Goal: Task Accomplishment & Management: Complete application form

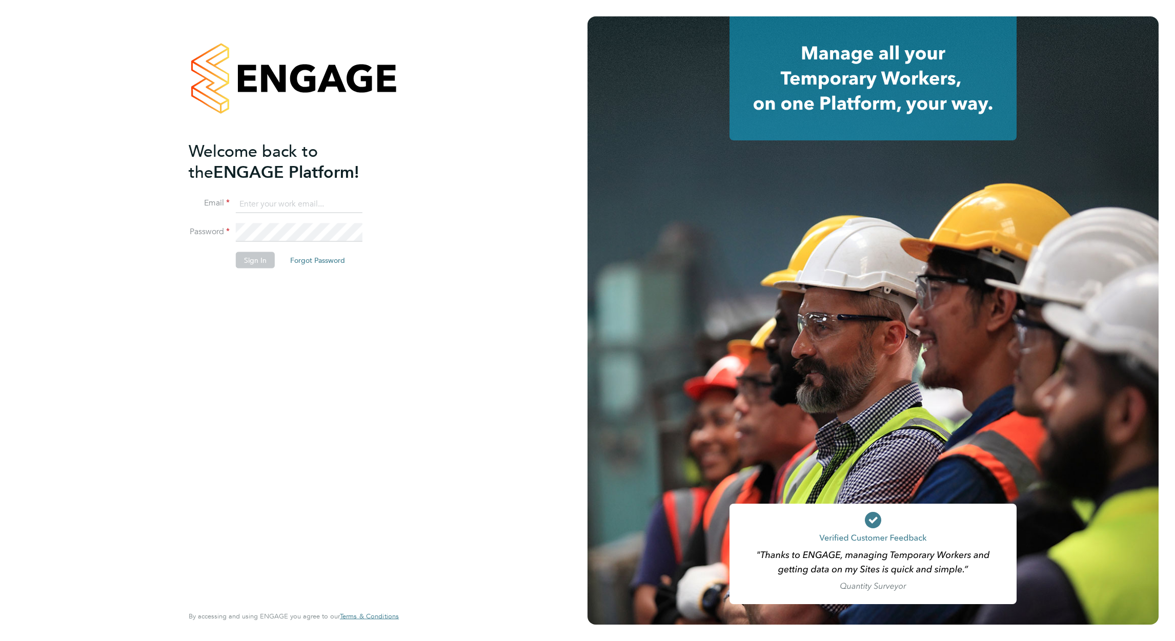
type input "david.blears@buildrec.com"
click at [248, 255] on button "Sign In" at bounding box center [255, 260] width 39 height 16
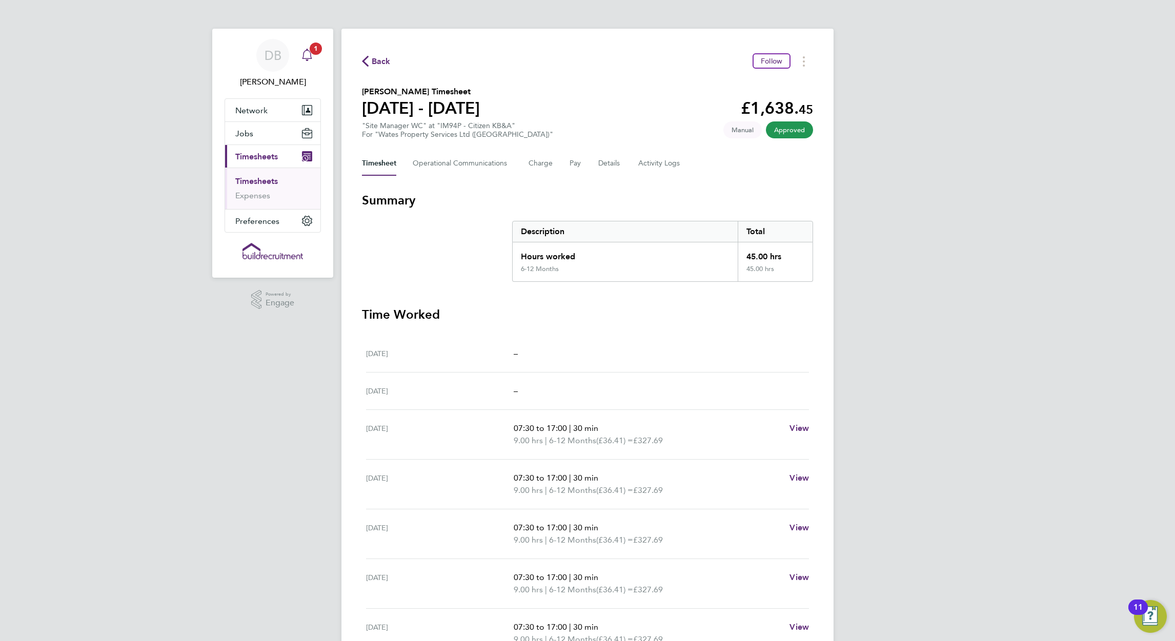
click at [312, 56] on icon "Main navigation" at bounding box center [307, 55] width 12 height 12
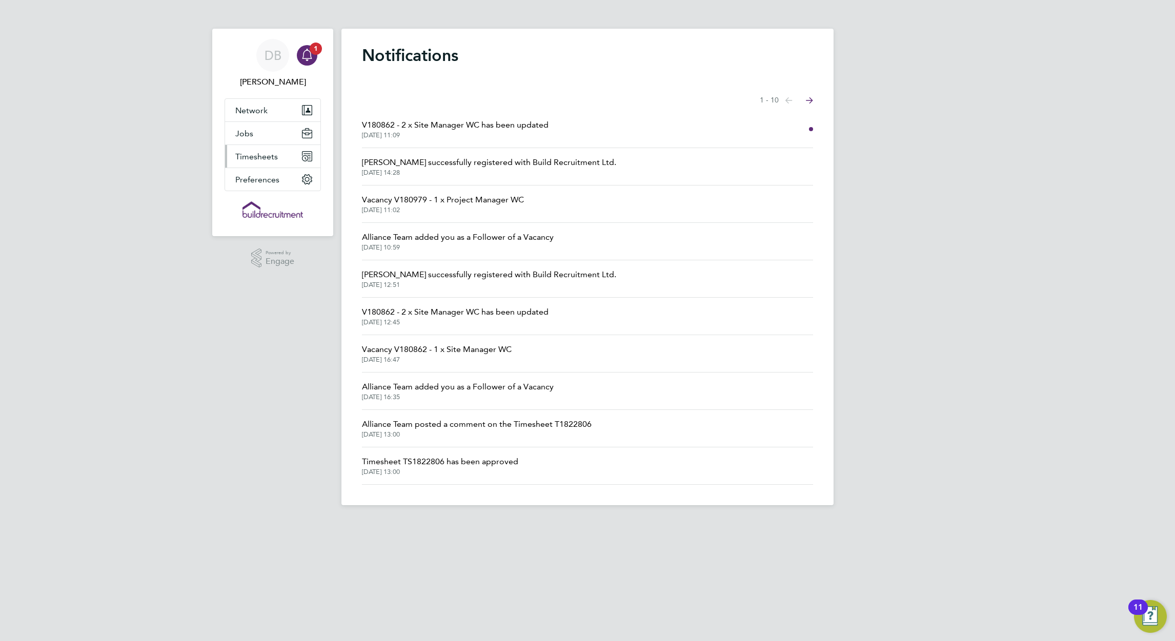
click at [265, 157] on span "Timesheets" at bounding box center [256, 157] width 43 height 10
click at [253, 135] on button "Jobs" at bounding box center [272, 133] width 95 height 23
click at [258, 168] on link "Vacancies" at bounding box center [253, 173] width 36 height 10
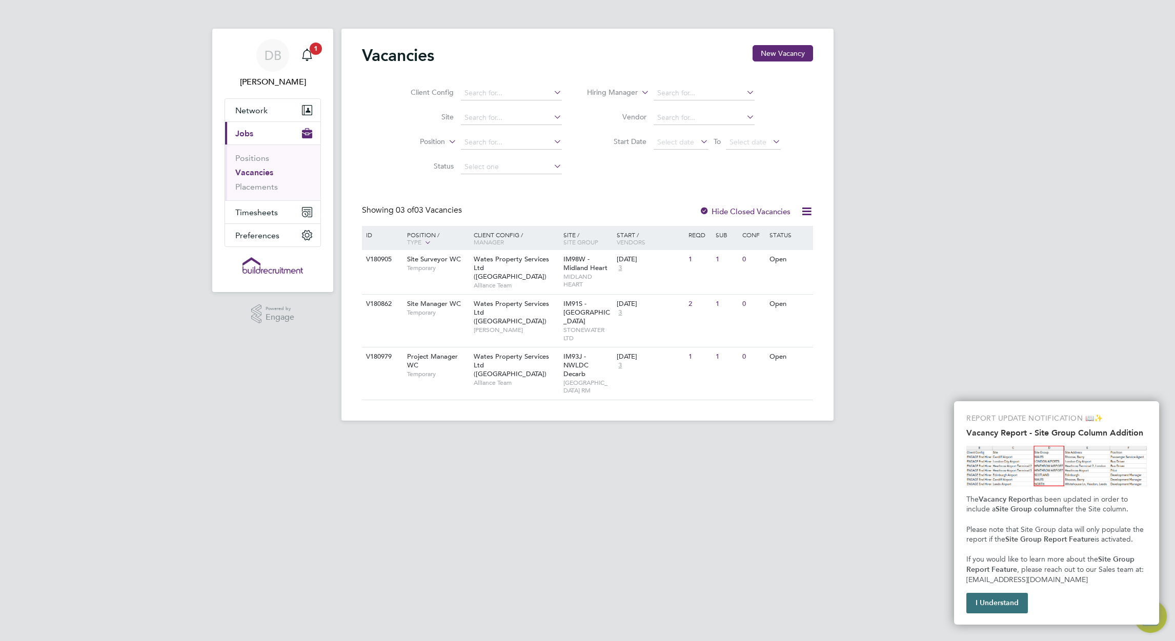
click at [1000, 603] on button "I Understand" at bounding box center [998, 603] width 62 height 21
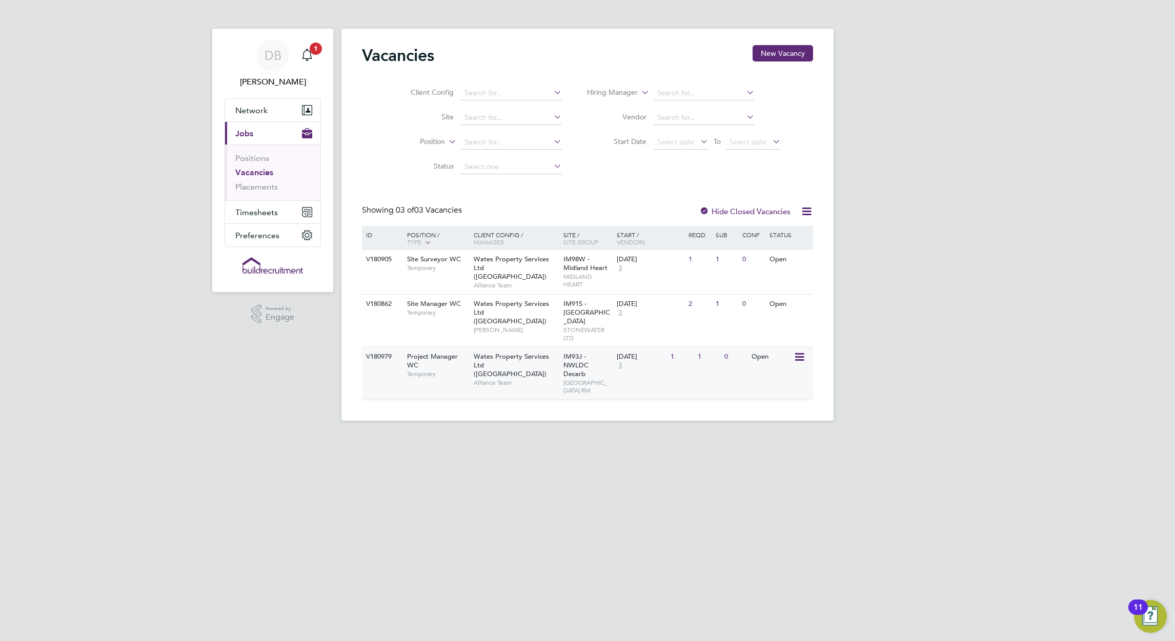
click at [439, 357] on span "Project Manager WC" at bounding box center [432, 360] width 51 height 17
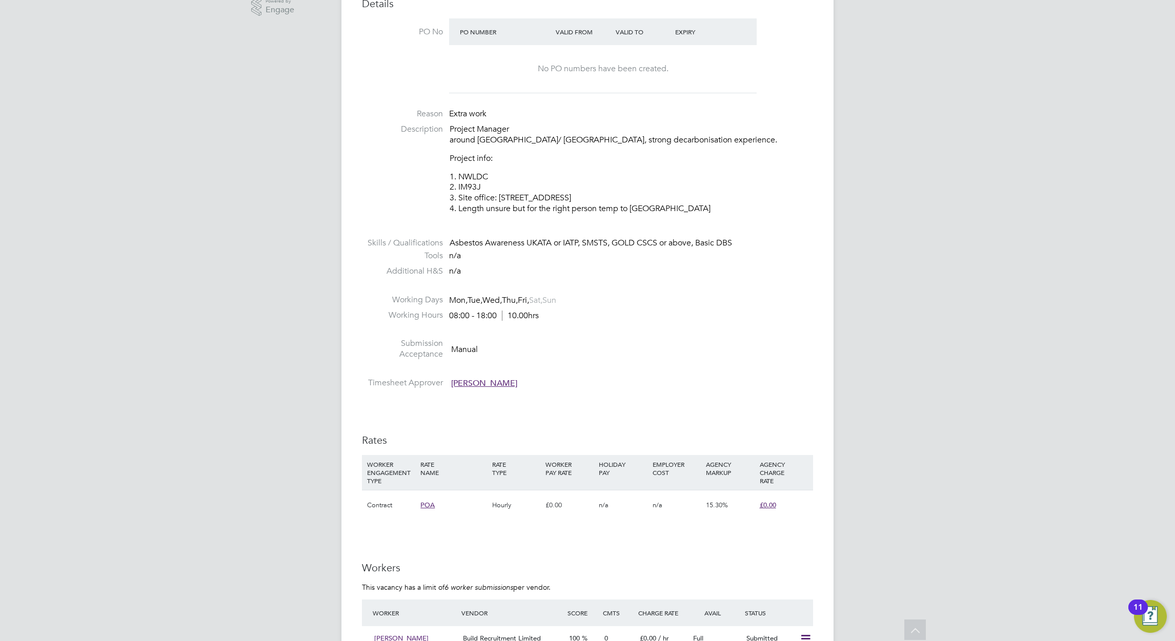
scroll to position [461, 0]
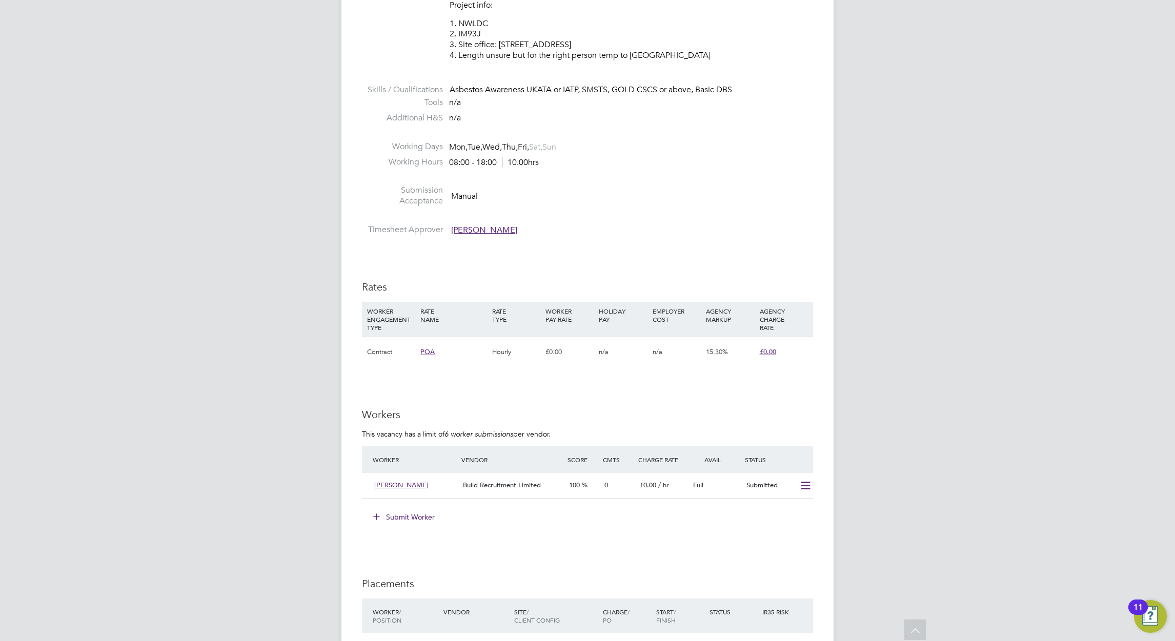
click at [398, 517] on button "Submit Worker" at bounding box center [404, 517] width 77 height 16
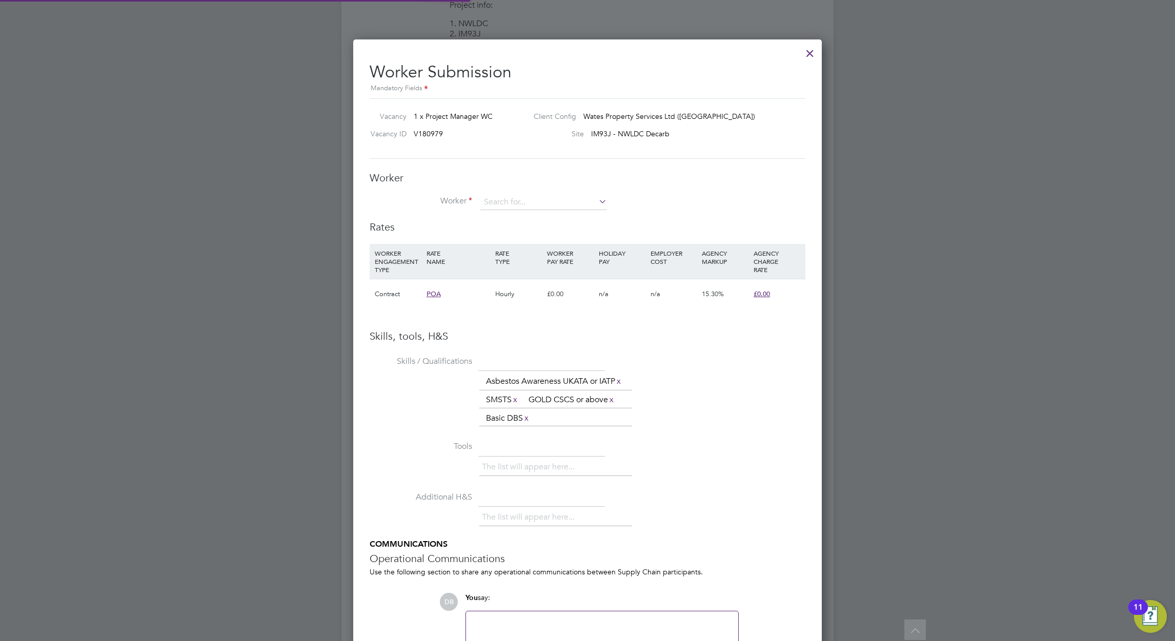
scroll to position [682, 469]
click at [597, 200] on icon at bounding box center [597, 201] width 0 height 14
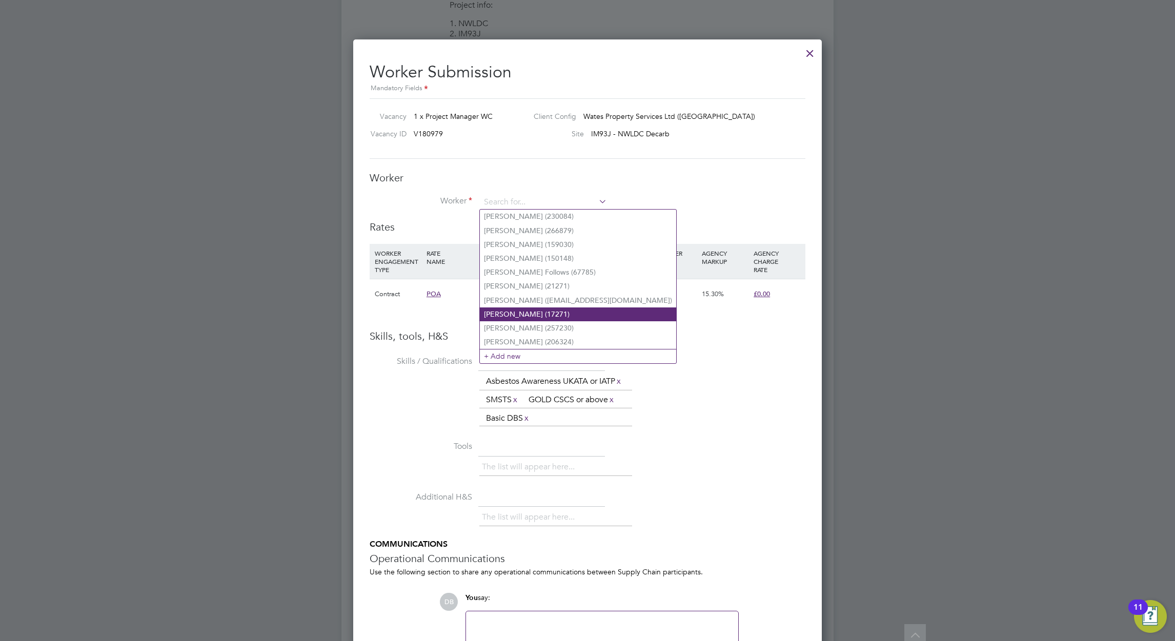
scroll to position [538, 0]
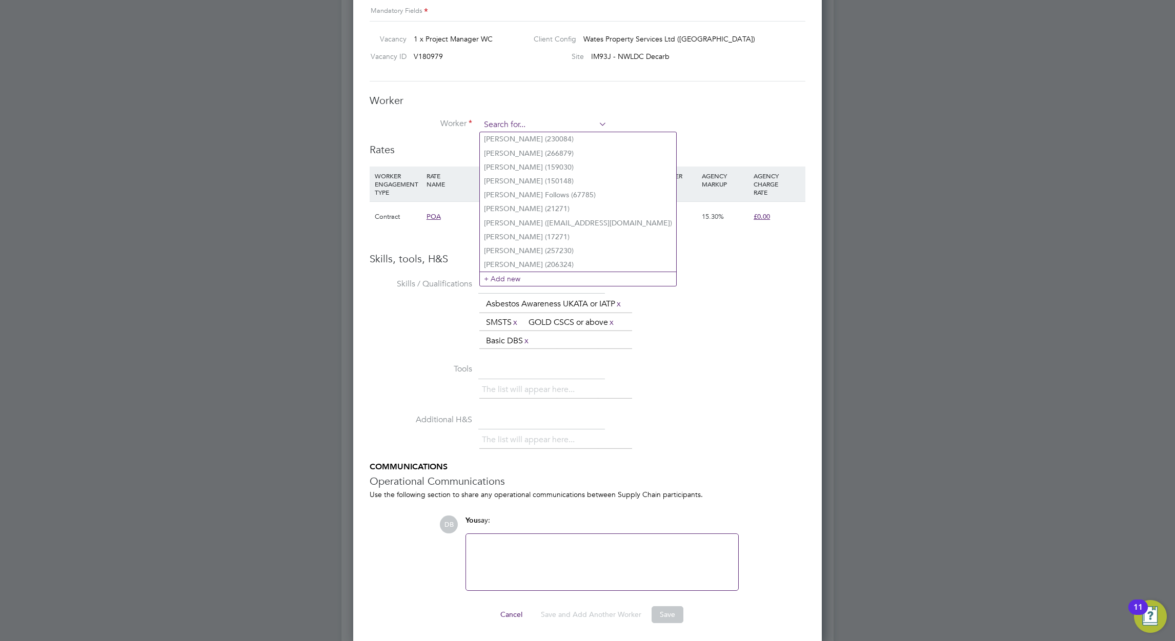
click at [530, 119] on input at bounding box center [543, 124] width 127 height 15
click at [521, 119] on input at bounding box center [543, 124] width 127 height 15
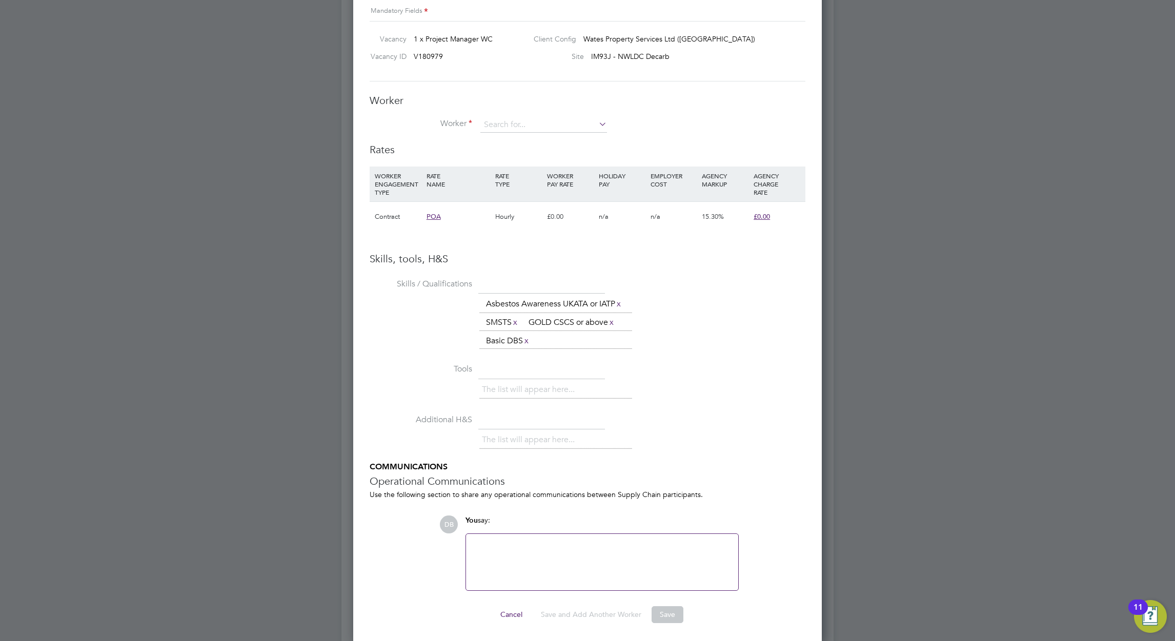
click at [577, 105] on h3 "Worker" at bounding box center [588, 100] width 436 height 13
click at [534, 130] on input at bounding box center [543, 124] width 127 height 15
click at [733, 129] on li "Worker" at bounding box center [588, 130] width 436 height 26
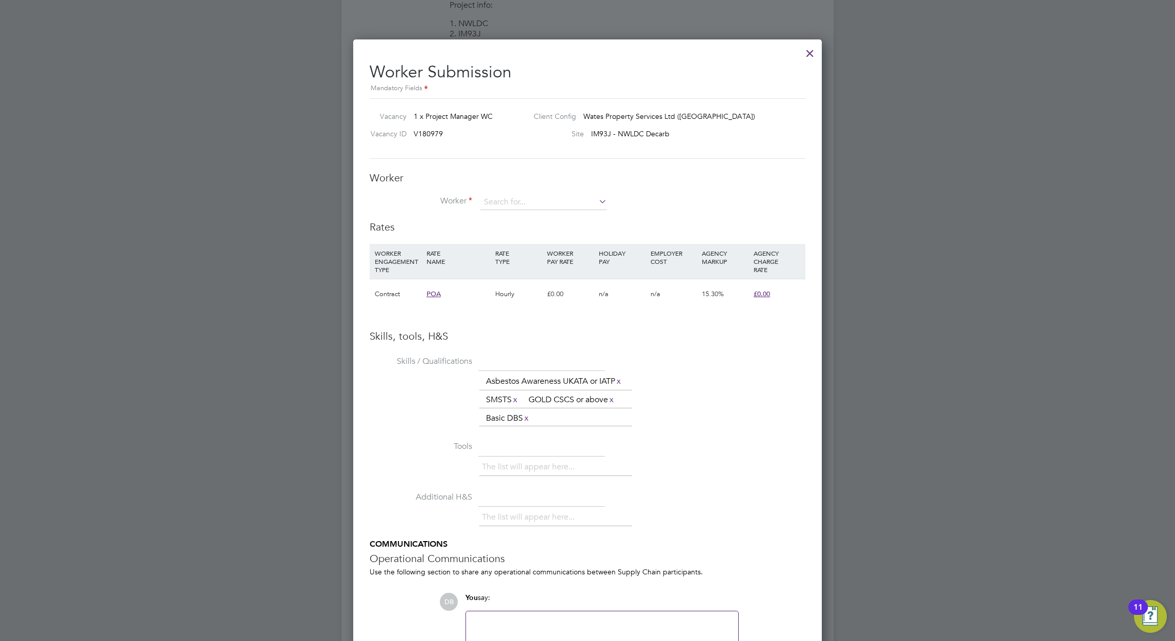
scroll to position [384, 0]
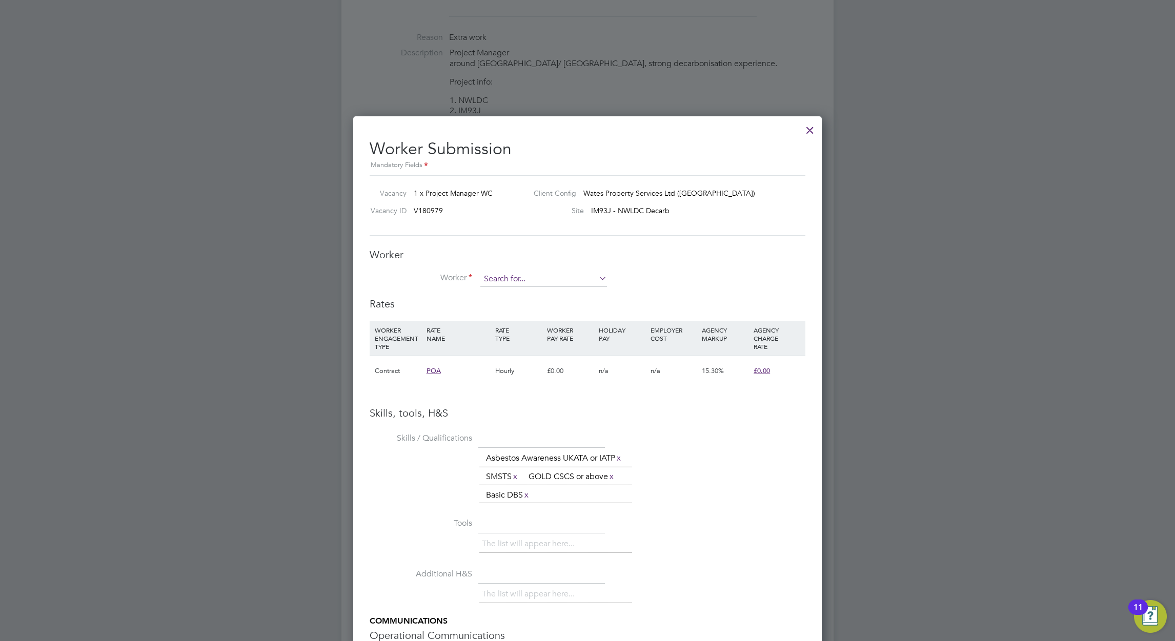
click at [594, 280] on input at bounding box center [543, 279] width 127 height 15
click at [508, 434] on li "+ Add new" at bounding box center [578, 433] width 196 height 14
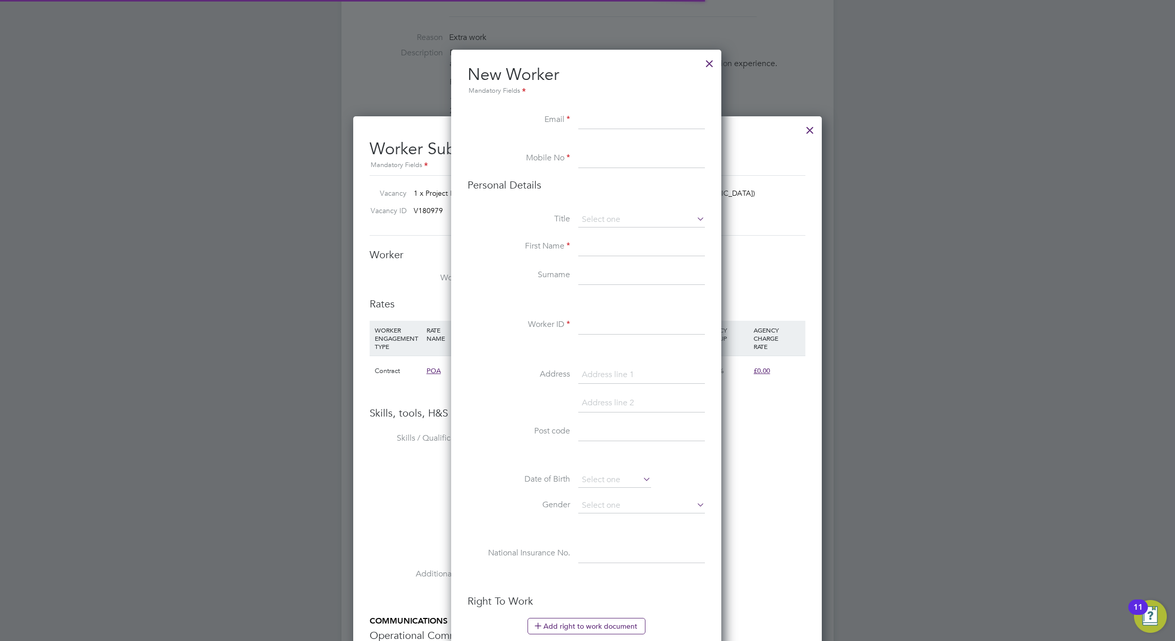
scroll to position [867, 272]
click at [591, 119] on input at bounding box center [641, 120] width 127 height 18
paste input "edmondleanne@gmail.com"
type input "edmondleanne@gmail.com"
click at [604, 151] on input at bounding box center [641, 159] width 127 height 18
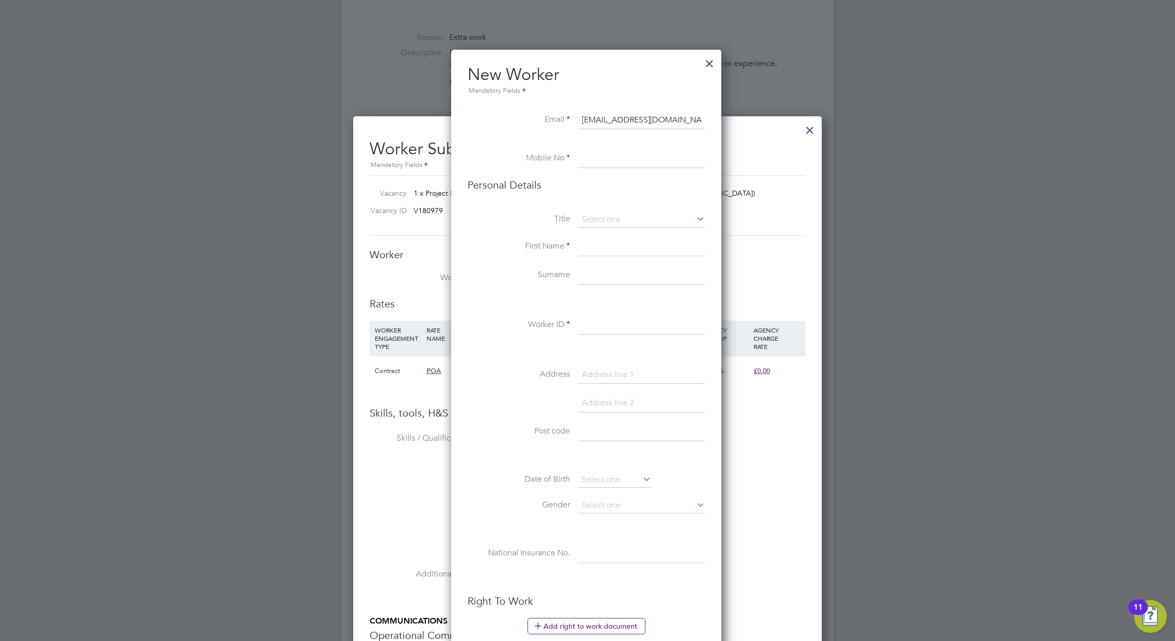
paste input "07506678517"
type input "07506678517"
click at [616, 217] on input at bounding box center [641, 219] width 127 height 15
click at [614, 244] on li "Mrs" at bounding box center [642, 247] width 128 height 13
type input "Mrs"
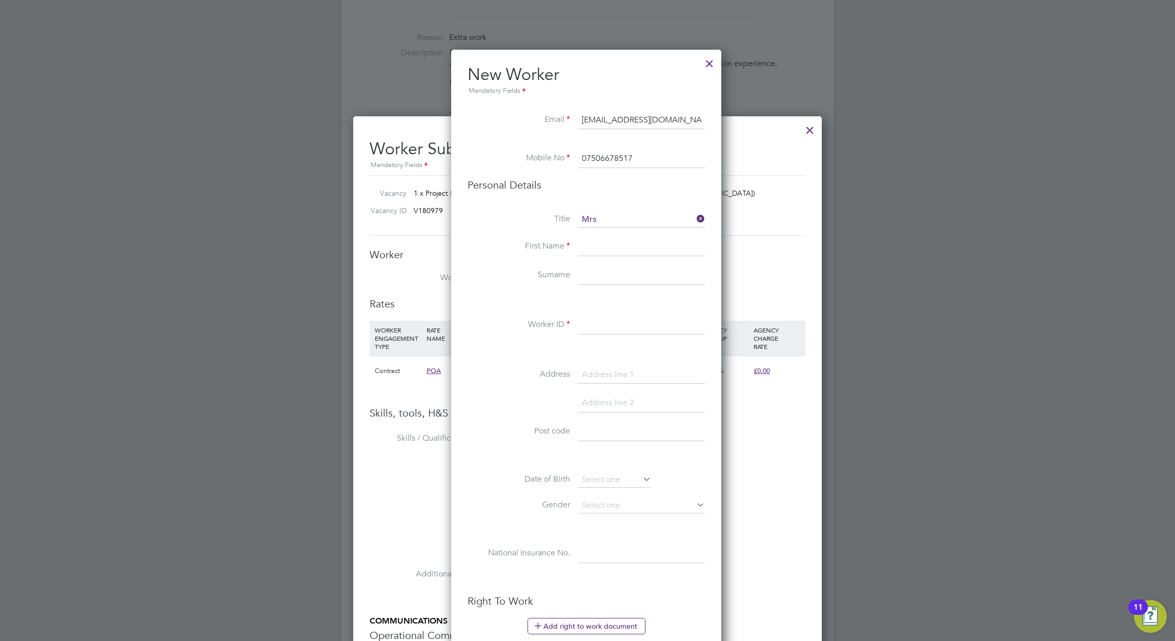
click at [596, 250] on input at bounding box center [641, 247] width 127 height 18
type input "leanne"
click at [507, 287] on li "Surname" at bounding box center [586, 281] width 237 height 29
click at [614, 274] on input at bounding box center [641, 276] width 127 height 18
type input "Edmond"
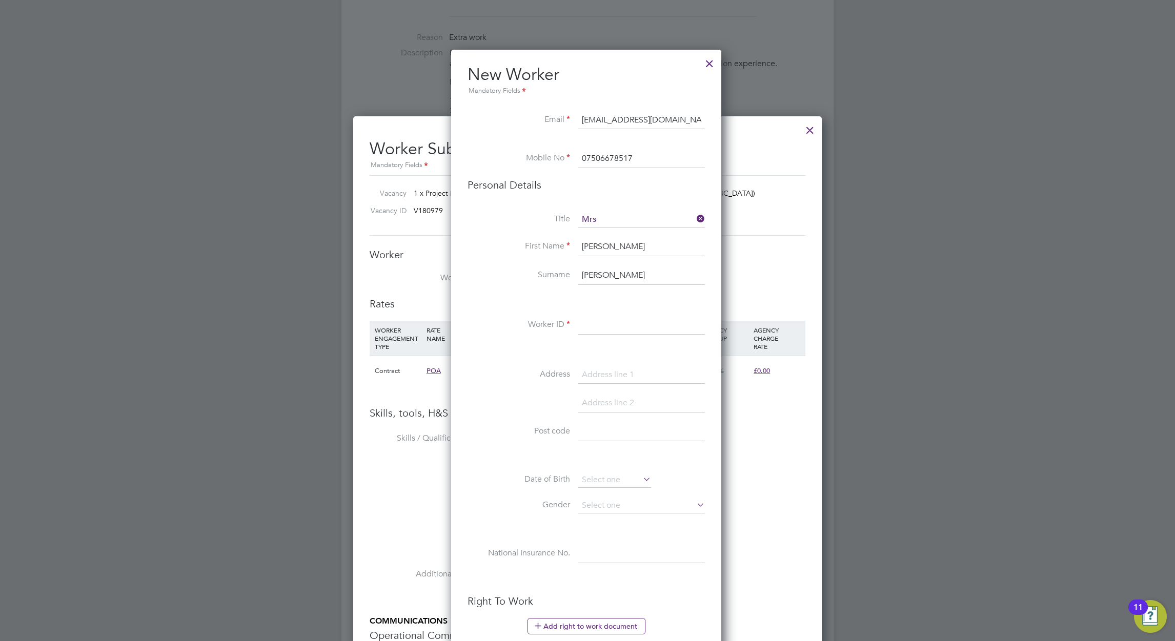
click at [560, 302] on li at bounding box center [586, 300] width 237 height 11
click at [605, 329] on input at bounding box center [641, 325] width 127 height 18
click at [598, 328] on input at bounding box center [641, 325] width 127 height 18
paste input "311678"
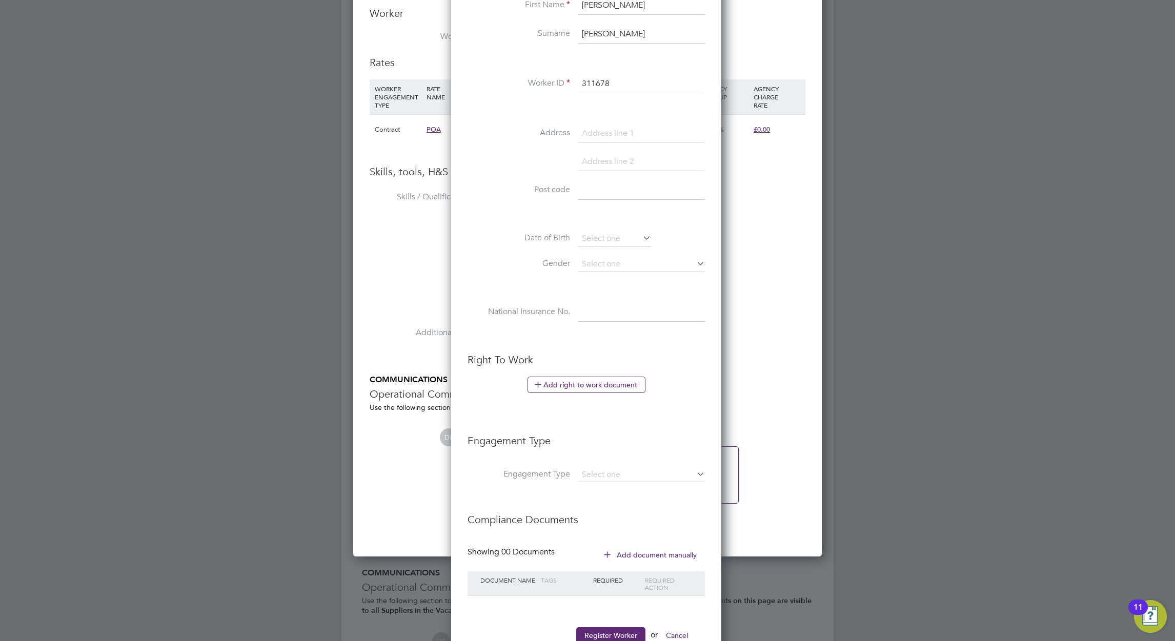
scroll to position [692, 0]
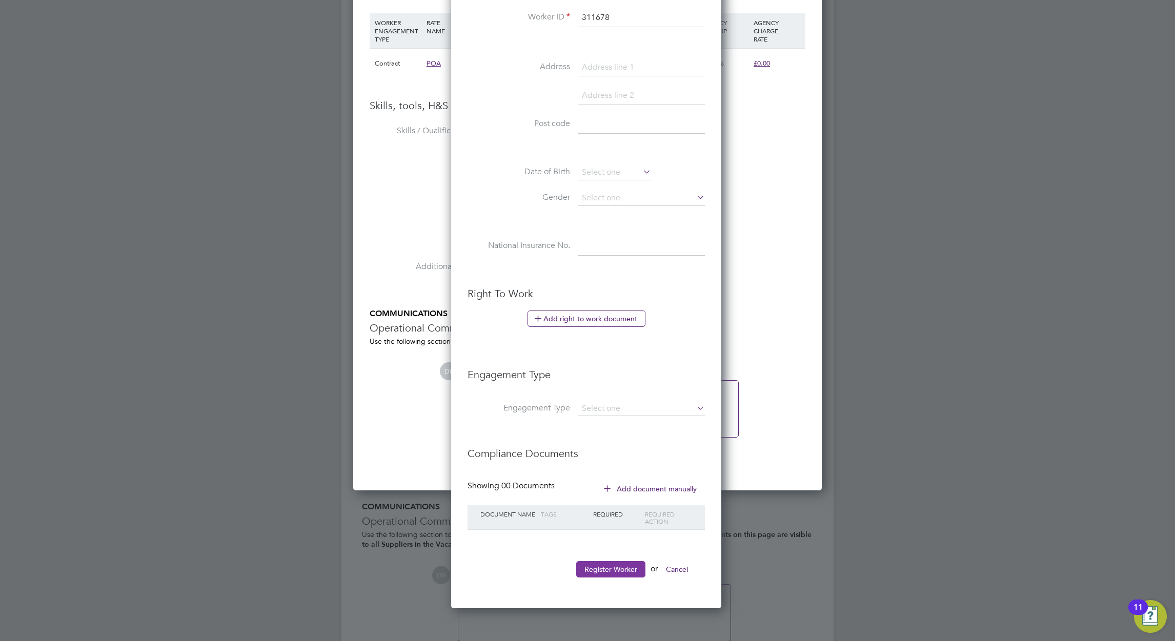
type input "311678"
click at [631, 567] on button "Register Worker" at bounding box center [610, 569] width 69 height 16
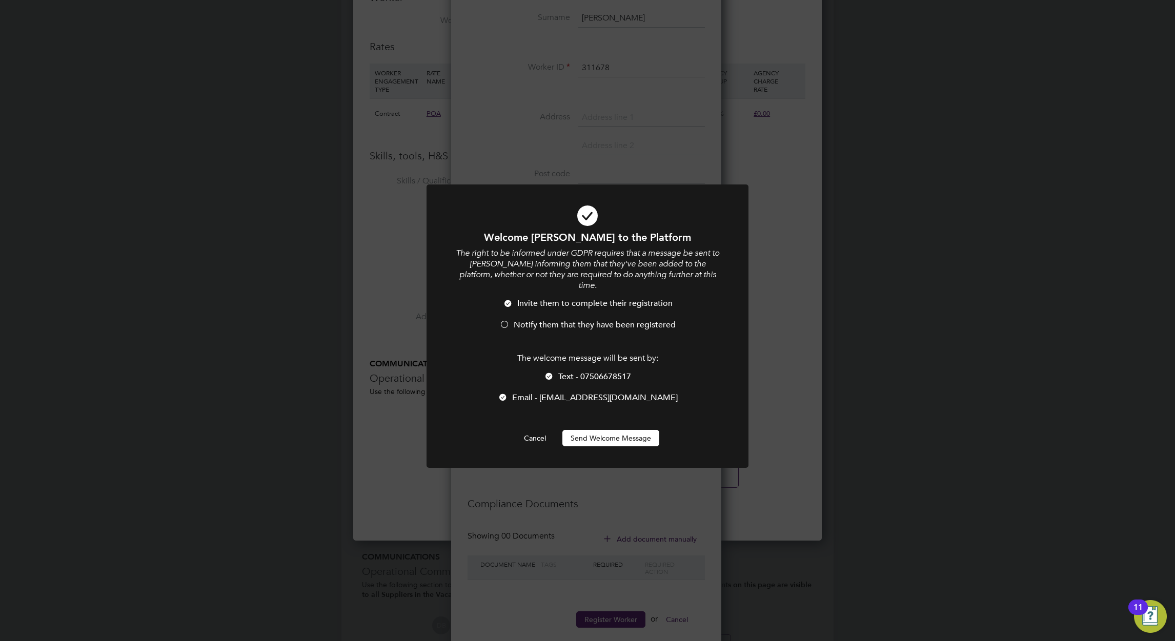
scroll to position [867, 272]
click at [567, 320] on span "Notify them that they have been registered" at bounding box center [595, 325] width 162 height 10
click at [609, 430] on button "Send Welcome Message" at bounding box center [610, 438] width 97 height 16
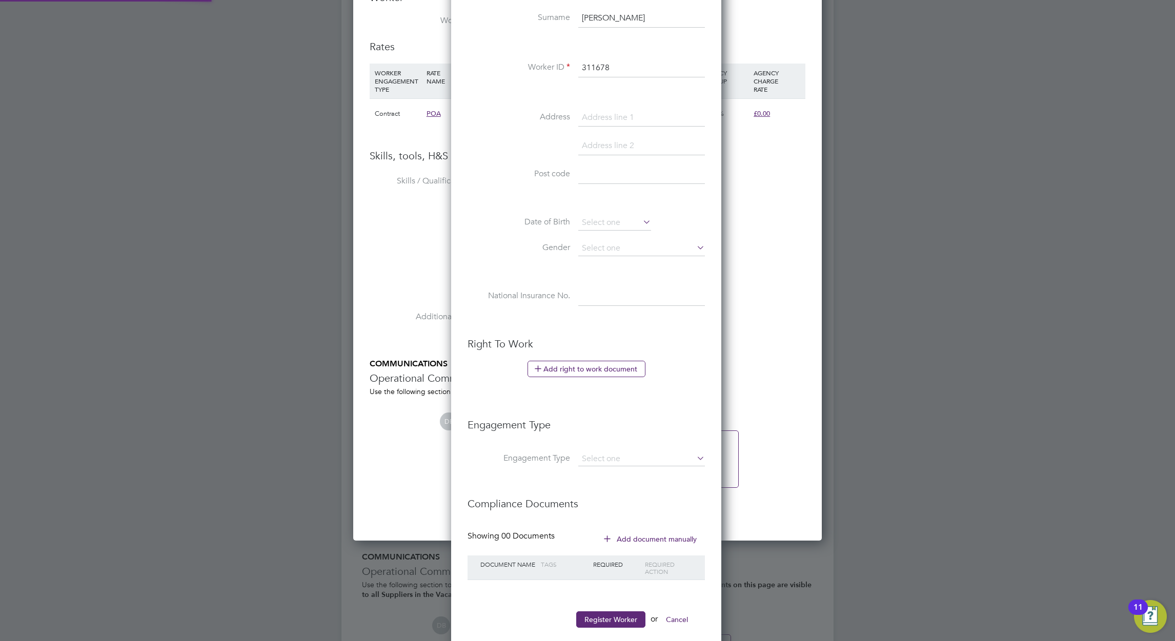
type input "leanne Edmond (311678)"
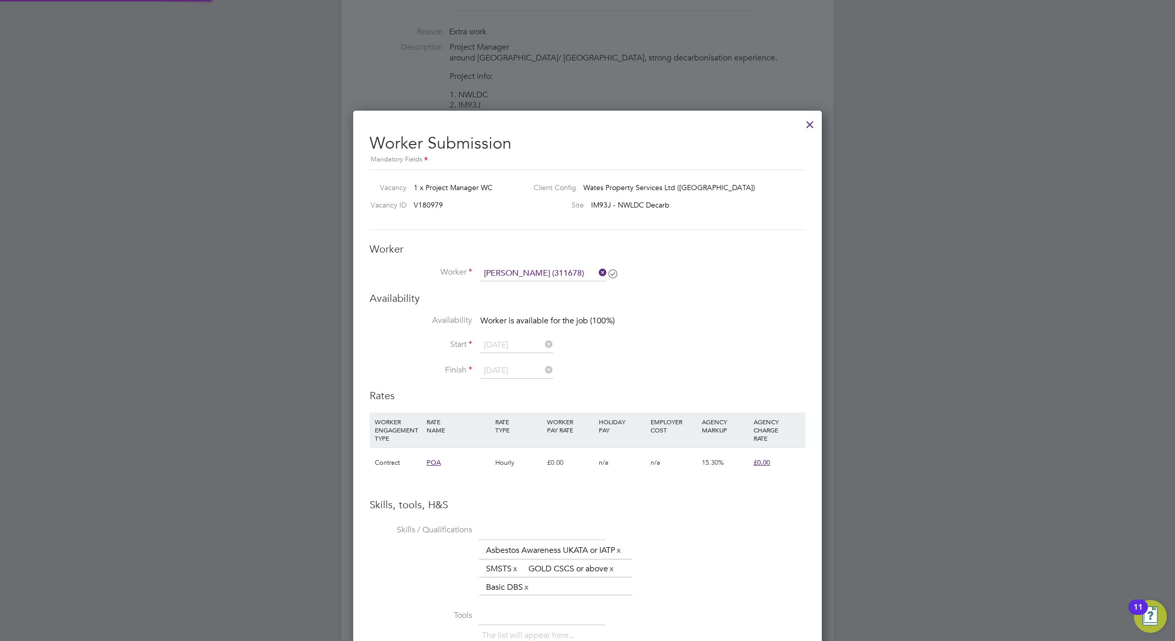
scroll to position [384, 0]
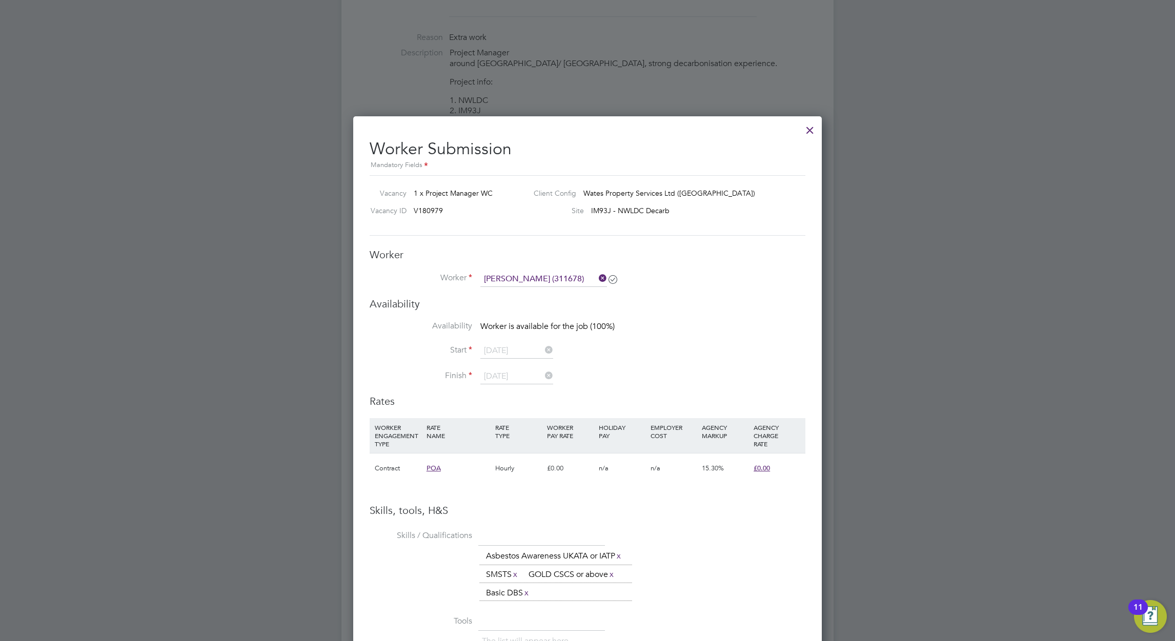
click at [709, 332] on li "Availability Worker is available for the job (100%)" at bounding box center [588, 332] width 436 height 23
click at [597, 277] on icon at bounding box center [597, 278] width 0 height 14
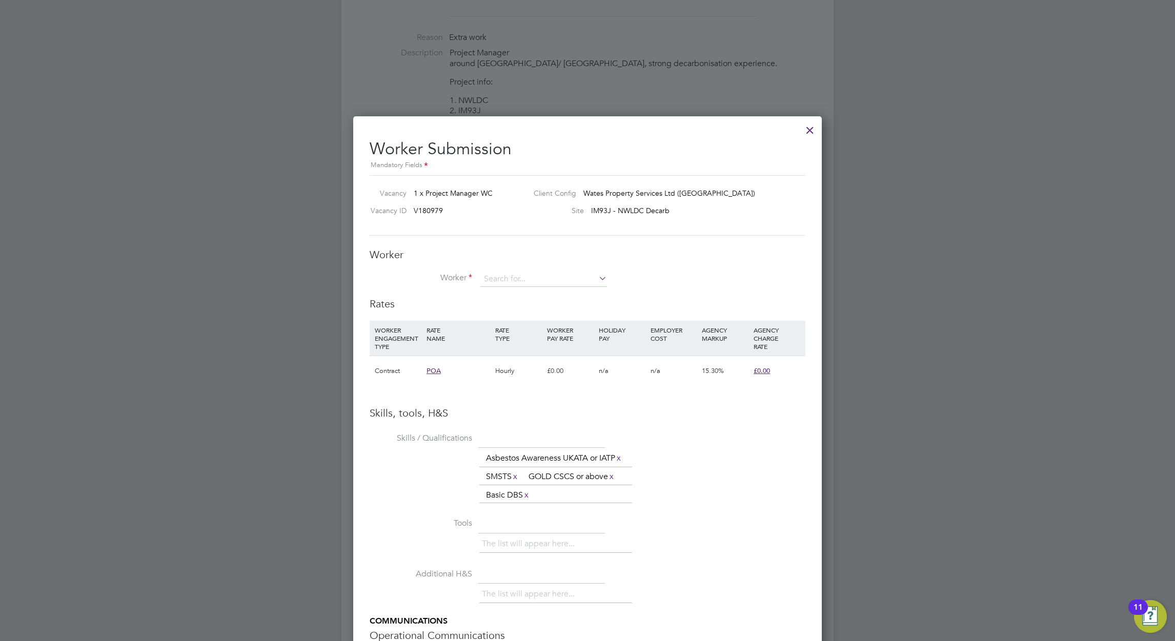
scroll to position [682, 469]
click at [597, 280] on icon at bounding box center [597, 278] width 0 height 14
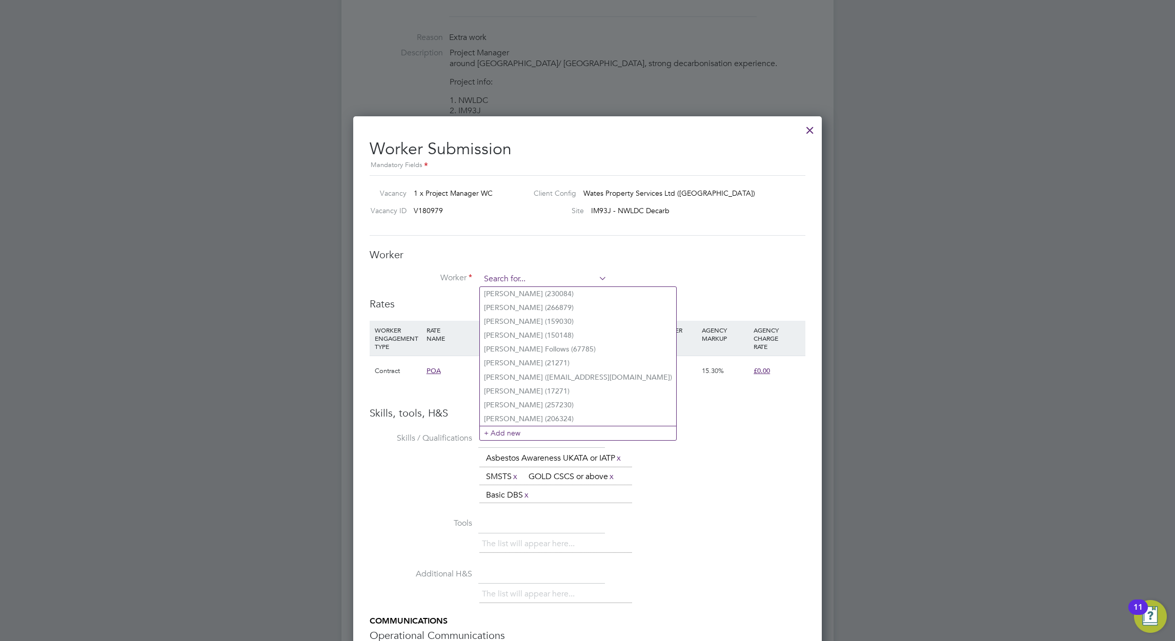
click at [516, 274] on input at bounding box center [543, 279] width 127 height 15
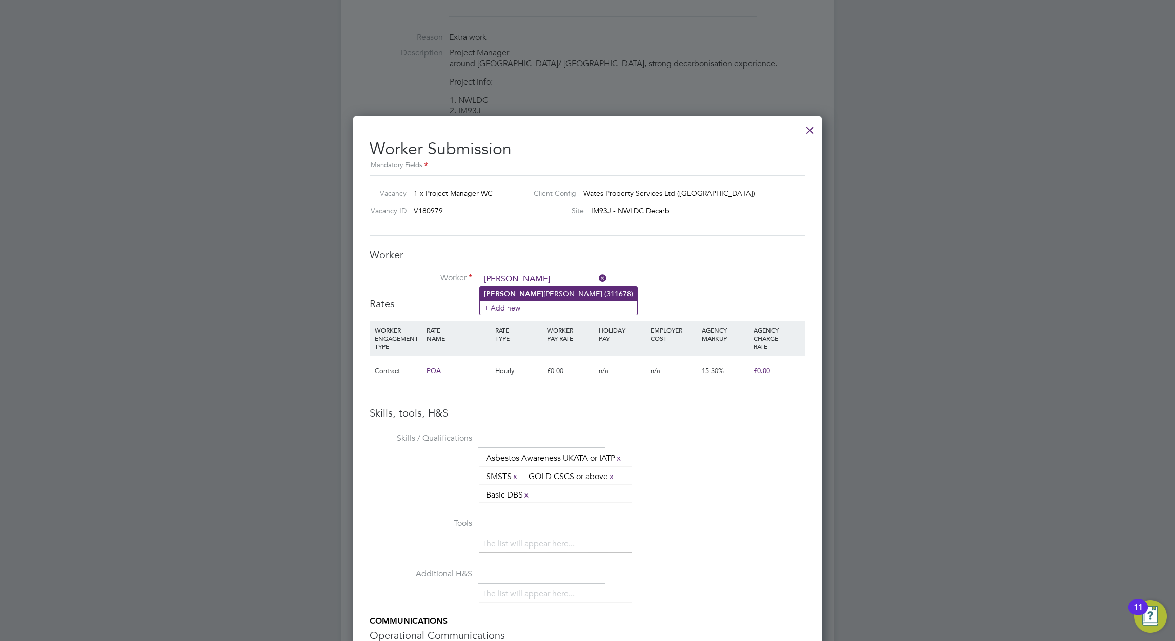
click at [570, 287] on li "Leanne Edmond (311678)" at bounding box center [558, 294] width 157 height 14
type input "Leanne Edmond (311678)"
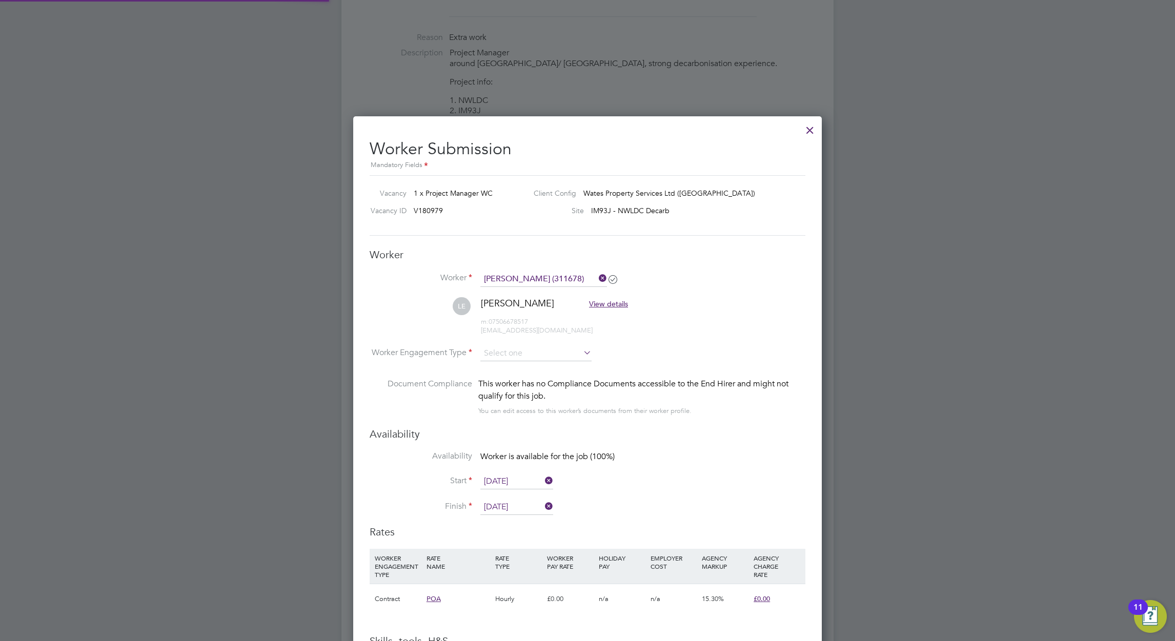
scroll to position [910, 469]
click at [565, 358] on input at bounding box center [535, 353] width 111 height 15
click at [530, 372] on li "Contract" at bounding box center [536, 367] width 112 height 13
type input "Contract"
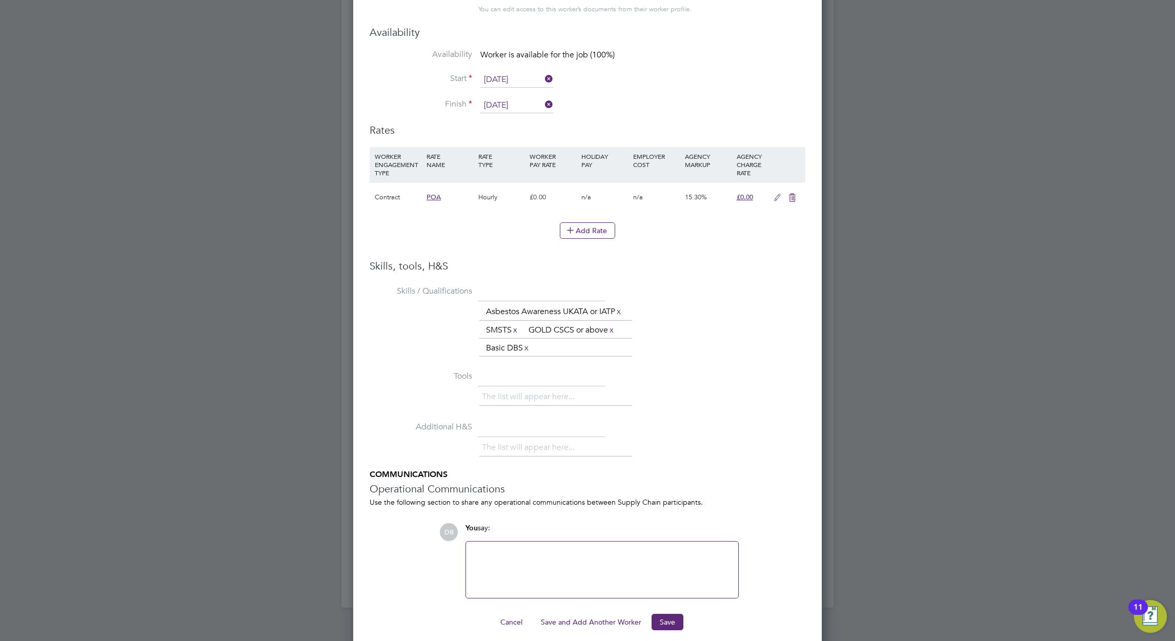
scroll to position [795, 0]
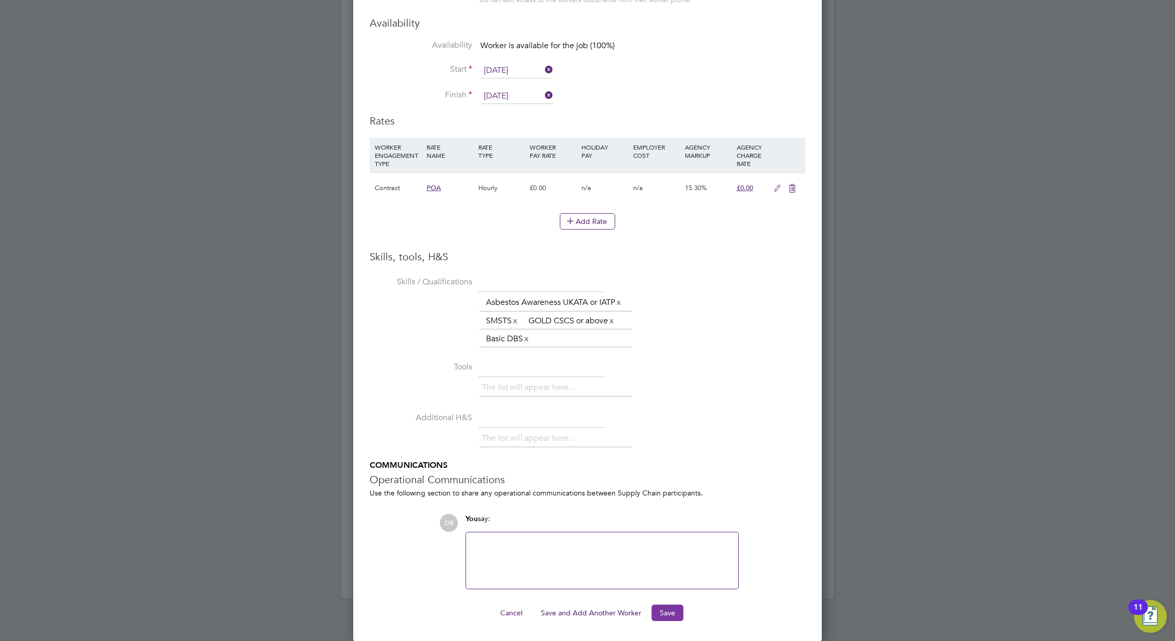
click at [669, 614] on button "Save" at bounding box center [668, 613] width 32 height 16
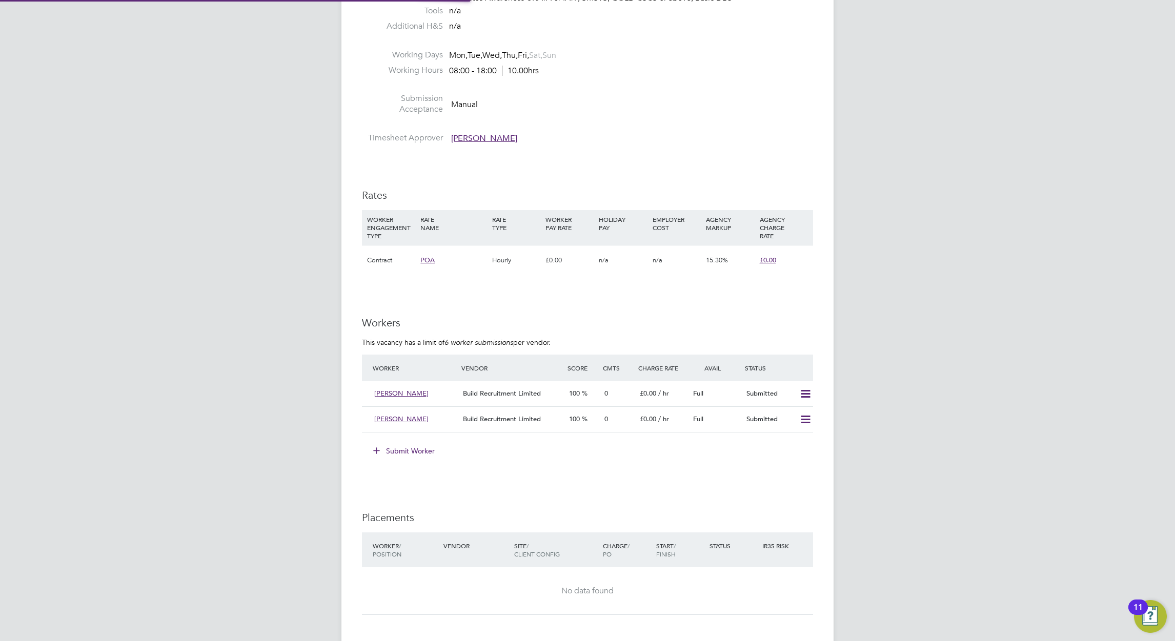
scroll to position [5, 5]
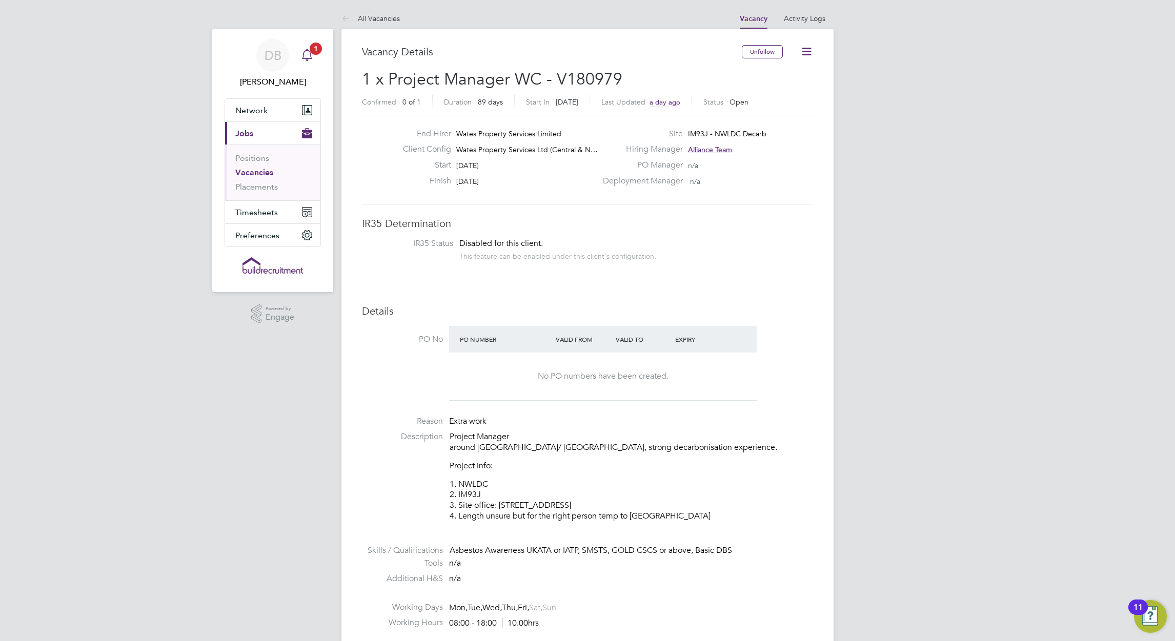
click at [310, 58] on icon "Main navigation" at bounding box center [307, 54] width 10 height 10
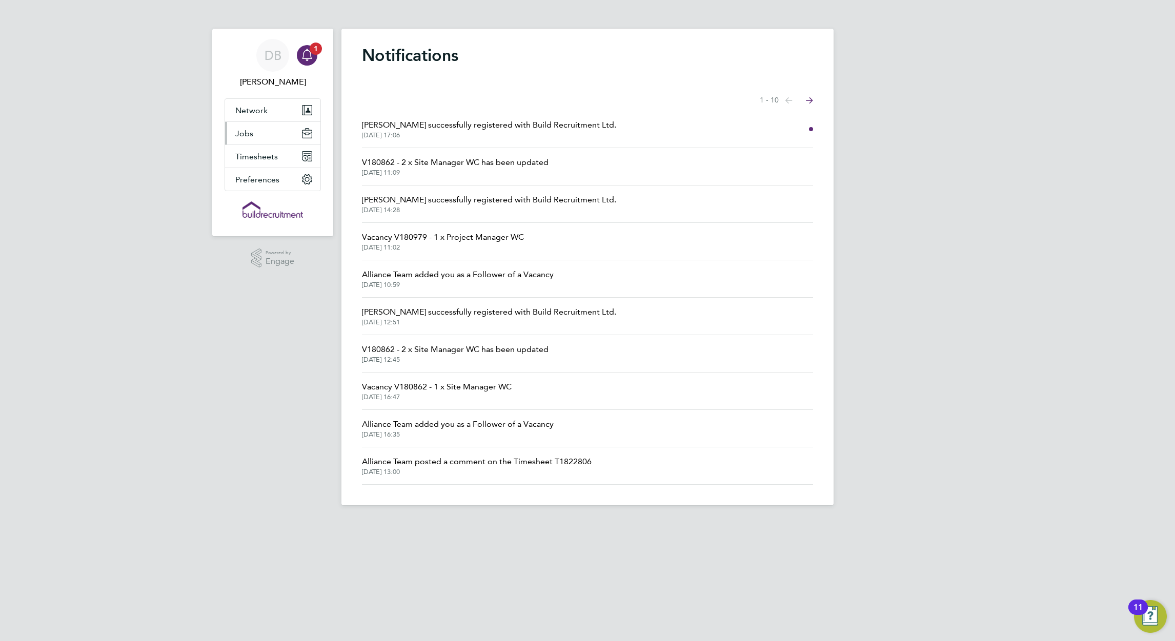
click at [246, 133] on span "Jobs" at bounding box center [244, 134] width 18 height 10
click at [260, 171] on link "Vacancies" at bounding box center [253, 173] width 36 height 10
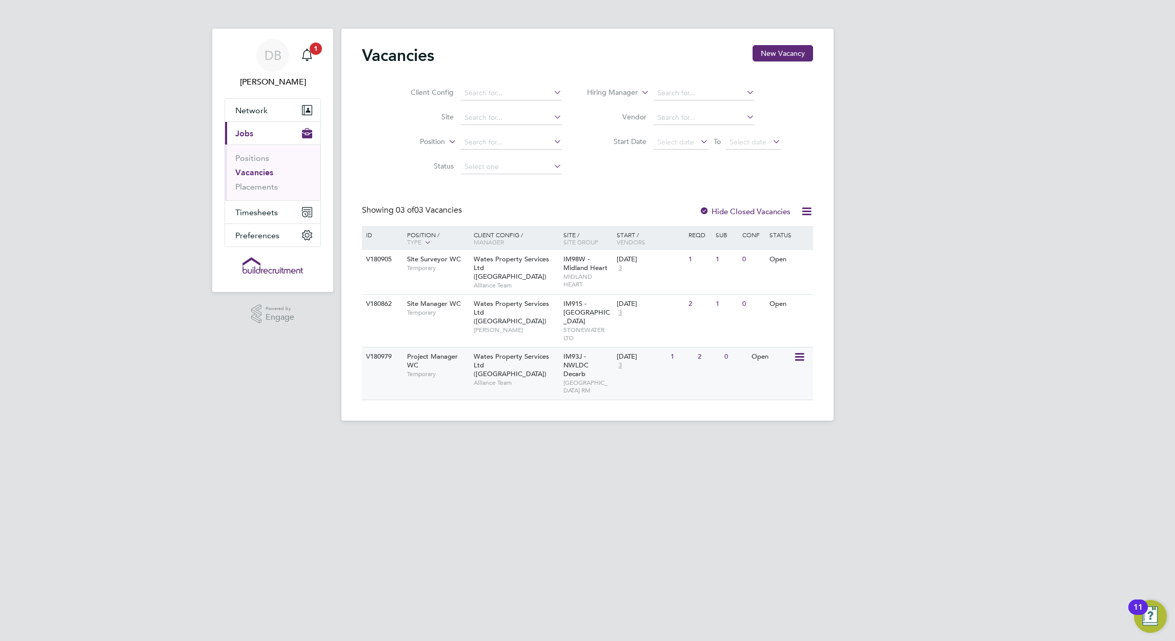
click at [434, 357] on span "Project Manager WC" at bounding box center [432, 360] width 51 height 17
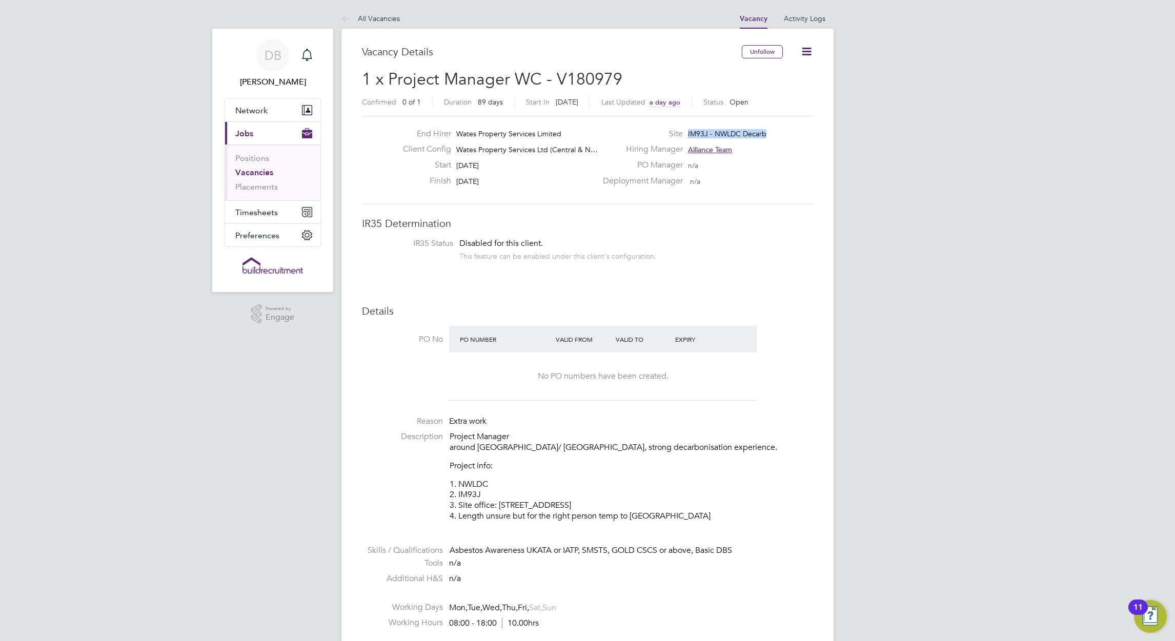
drag, startPoint x: 769, startPoint y: 137, endPoint x: 681, endPoint y: 137, distance: 87.7
click at [681, 137] on div "Site IM93J - NWLDC Decarb" at bounding box center [707, 137] width 220 height 16
drag, startPoint x: 681, startPoint y: 137, endPoint x: 693, endPoint y: 132, distance: 13.1
copy span "IM93J - NWLDC Decarb"
